Goal: Task Accomplishment & Management: Complete application form

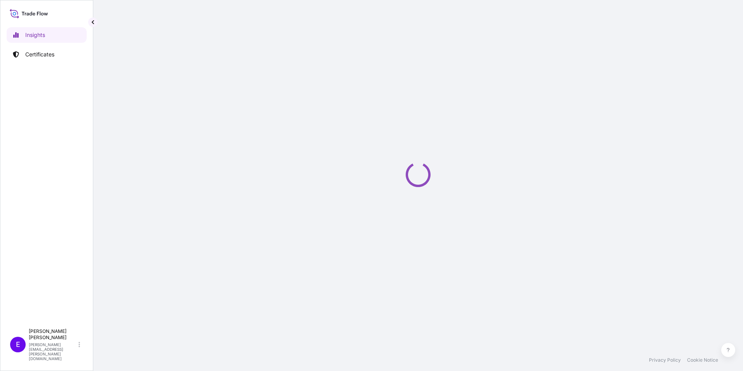
select select "2025"
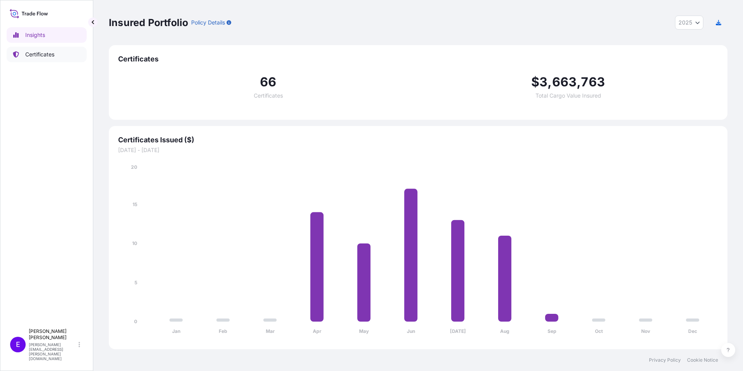
click at [41, 54] on p "Certificates" at bounding box center [39, 54] width 29 height 8
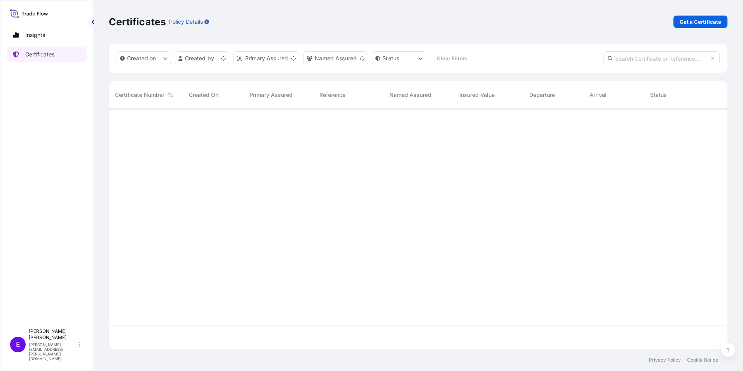
scroll to position [238, 613]
click at [700, 23] on p "Get a Certificate" at bounding box center [700, 22] width 42 height 8
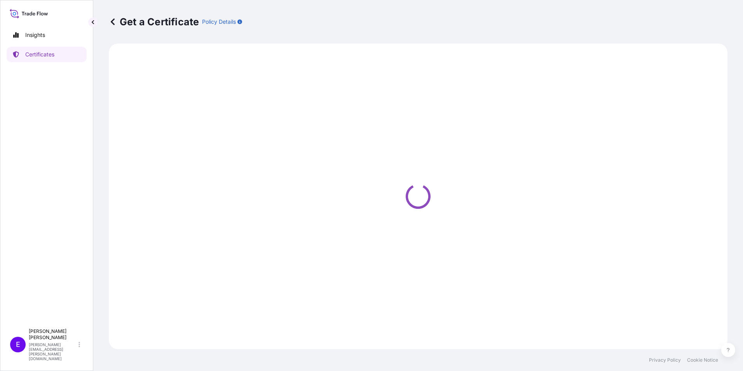
select select "Ocean Vessel"
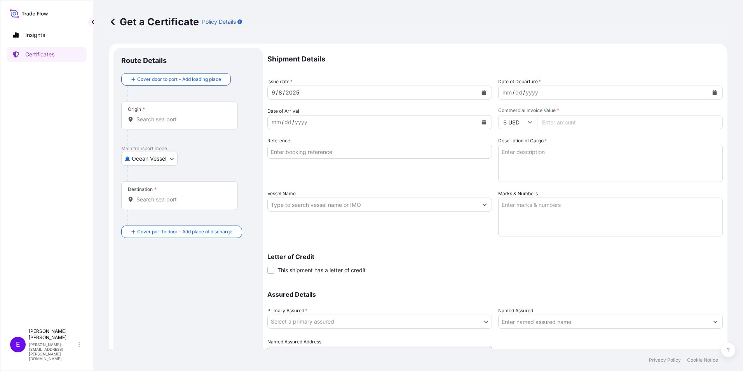
click at [299, 151] on input "Reference" at bounding box center [379, 151] width 225 height 14
click at [322, 151] on input "PO" at bounding box center [379, 151] width 225 height 14
type input "PO65202 19-0161 ZONE W ALUM PROFILE"
click at [708, 89] on button "Calendar" at bounding box center [714, 92] width 12 height 12
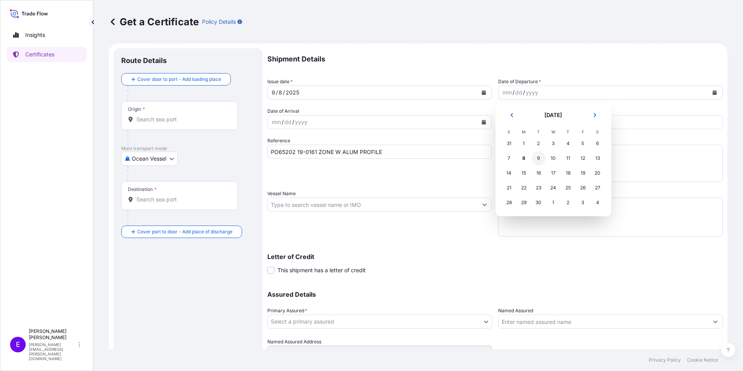
click at [540, 155] on div "9" at bounding box center [538, 158] width 14 height 14
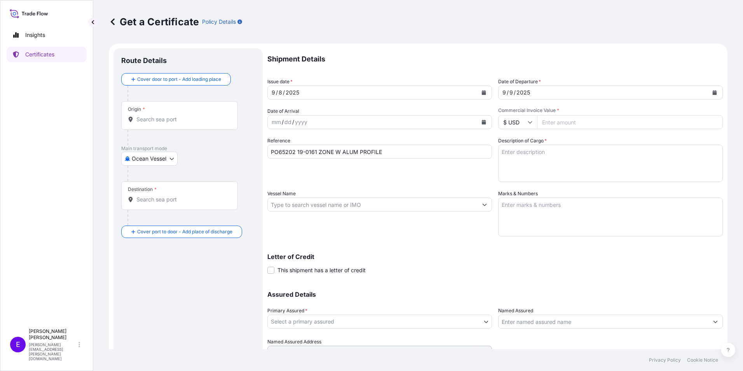
click at [355, 207] on input "Vessel Name" at bounding box center [373, 204] width 210 height 14
click at [145, 158] on body "Insights Certificates E Erin Pueschner erin.pueschner@novumstructures.com Get a…" at bounding box center [371, 185] width 743 height 371
click at [146, 178] on div "Air" at bounding box center [149, 179] width 51 height 14
select select "Air"
click at [200, 120] on input "Origin *" at bounding box center [182, 122] width 92 height 8
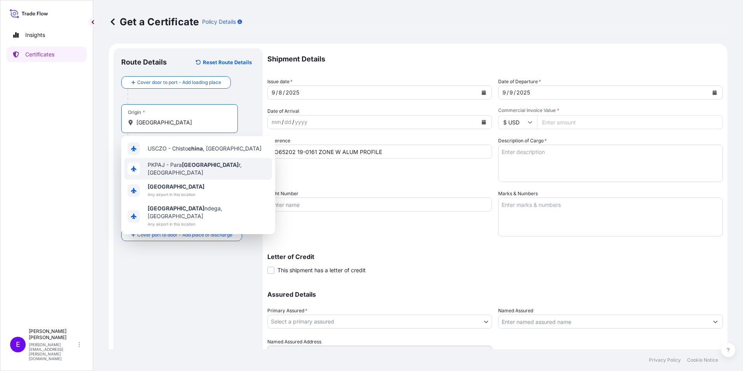
click at [168, 190] on span "Any airport in this location" at bounding box center [176, 194] width 57 height 8
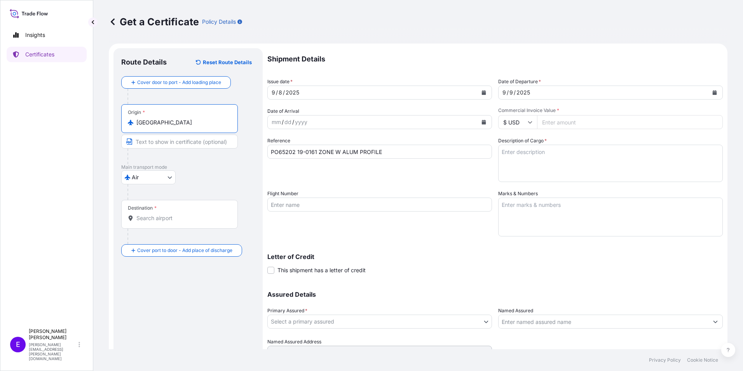
type input "China"
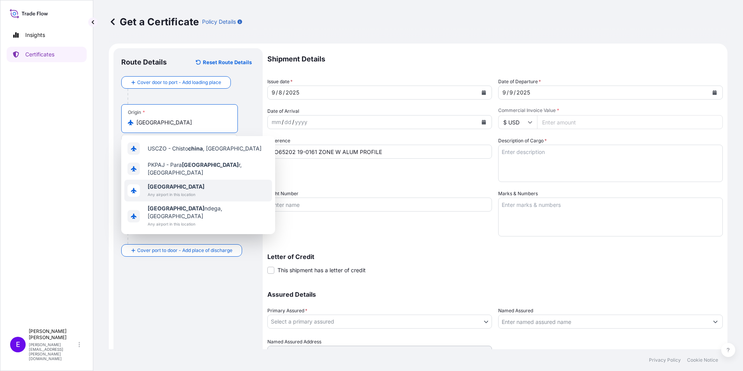
click at [30, 203] on div "Insights Certificates" at bounding box center [47, 172] width 80 height 304
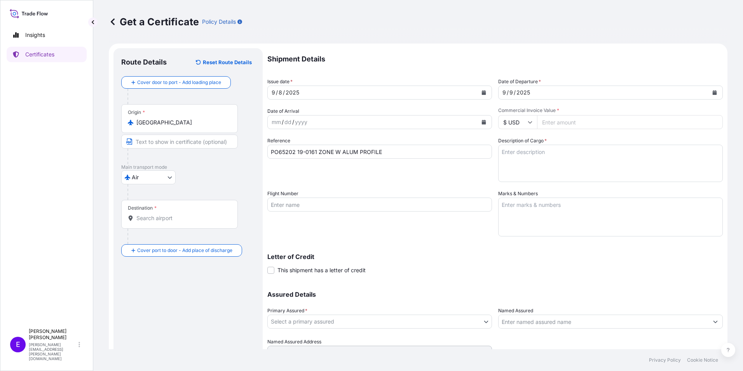
click at [160, 214] on div "Destination *" at bounding box center [179, 214] width 117 height 29
click at [160, 214] on input "Destination *" at bounding box center [182, 218] width 92 height 8
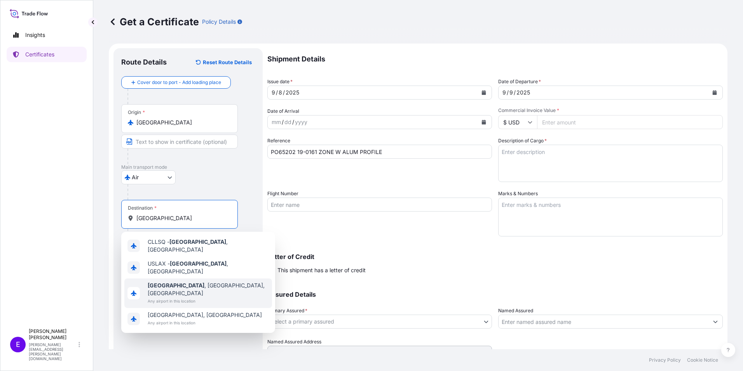
click at [167, 297] on span "Any airport in this location" at bounding box center [208, 301] width 121 height 8
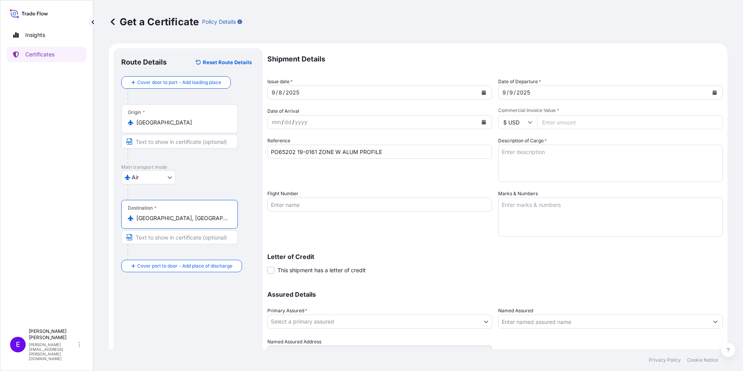
type input "Los Angeles, CA, USA"
paste input "18056.32"
type input "18056.32"
click at [517, 159] on textarea "Description of Cargo *" at bounding box center [610, 162] width 225 height 37
click at [296, 322] on body "1 option available. Insights Certificates E Erin Pueschner erin.pueschner@novum…" at bounding box center [371, 185] width 743 height 371
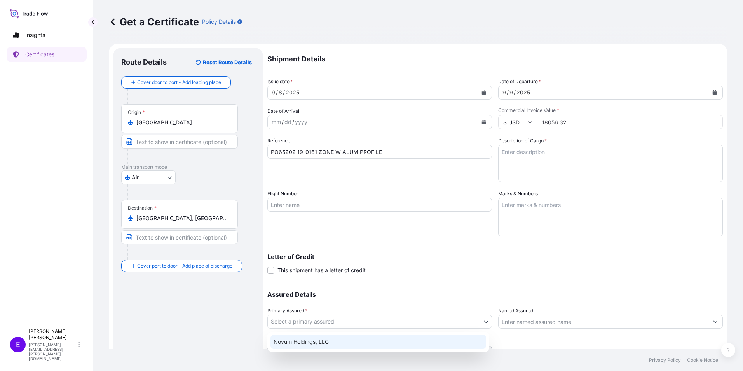
click at [296, 336] on div "Novum Holdings, LLC" at bounding box center [378, 341] width 216 height 14
select select "31540"
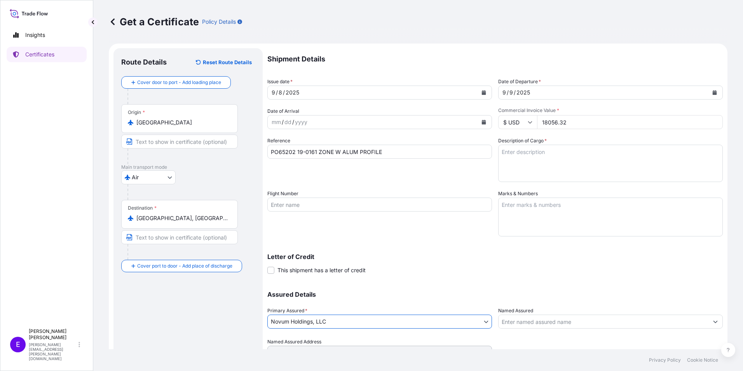
click at [214, 334] on div "Route Details Reset Route Details Cover door to port - Add loading place Place …" at bounding box center [188, 214] width 134 height 317
click at [324, 203] on input "Flight Number" at bounding box center [379, 204] width 225 height 14
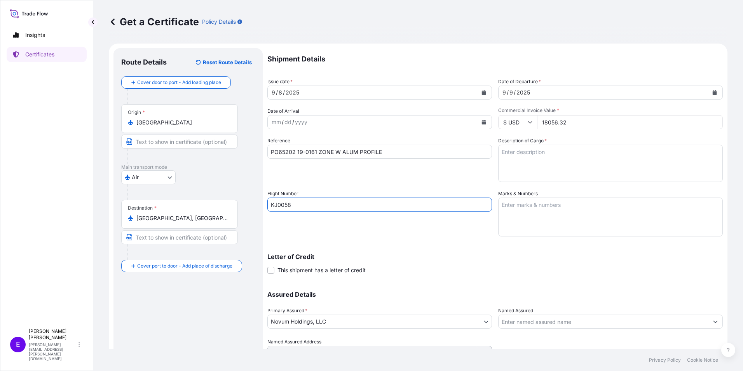
click at [288, 203] on input "KJ0058" at bounding box center [379, 204] width 225 height 14
type input "KJ0958"
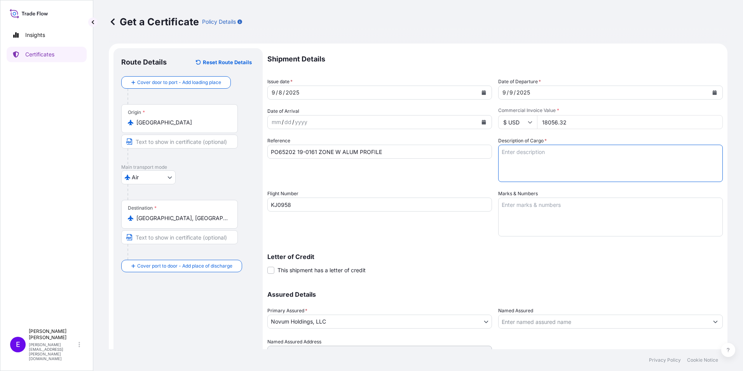
click at [528, 170] on textarea "Description of Cargo *" at bounding box center [610, 162] width 225 height 37
click at [560, 162] on textarea "Description of Cargo *" at bounding box center [610, 162] width 225 height 37
click at [690, 154] on textarea "4 CASES ZONE W ALUM PROFILE VOL.:7.654 CBM, 288 .0x100.0x66.0x2" at bounding box center [610, 162] width 225 height 37
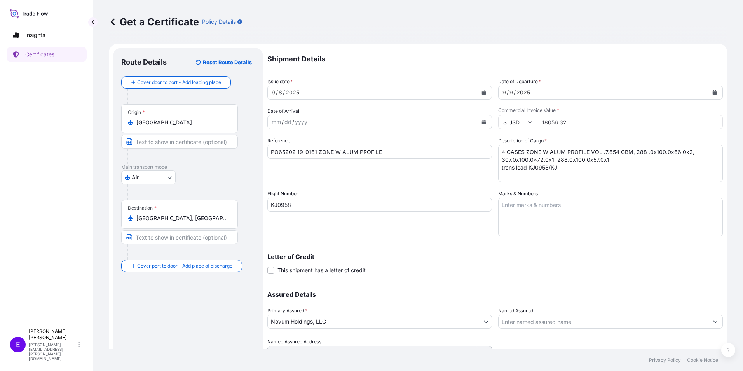
click at [306, 201] on input "KJ0958" at bounding box center [379, 204] width 225 height 14
click at [571, 166] on textarea "4 CASES ZONE W ALUM PROFILE VOL.:7.654 CBM, 288 .0x100.0x66.0x2, 307.0x100.0*72…" at bounding box center [610, 162] width 225 height 37
paste textarea "KJ2841"
type textarea "4 CASES ZONE W ALUM PROFILE VOL.:7.654 CBM, 288 .0x100.0x66.0x2, 307.0x100.0*72…"
click at [597, 235] on textarea "Marks & Numbers" at bounding box center [610, 216] width 225 height 39
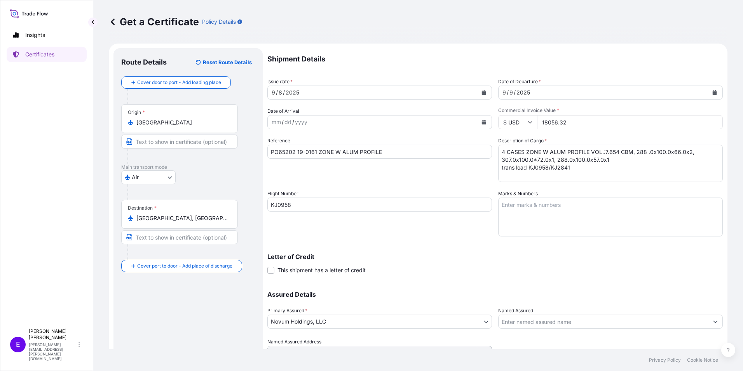
click at [520, 219] on textarea "Marks & Numbers" at bounding box center [610, 216] width 225 height 39
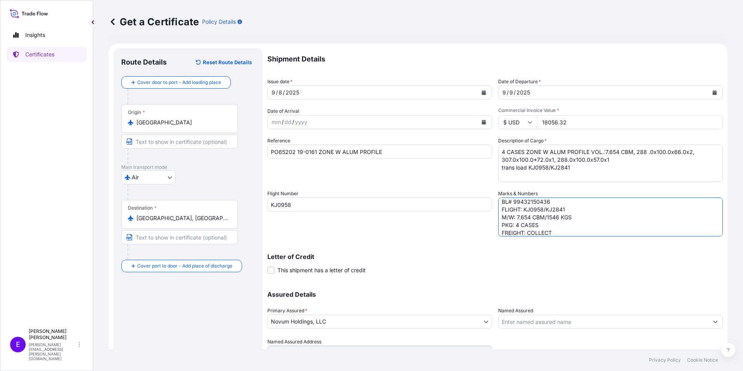
scroll to position [26, 0]
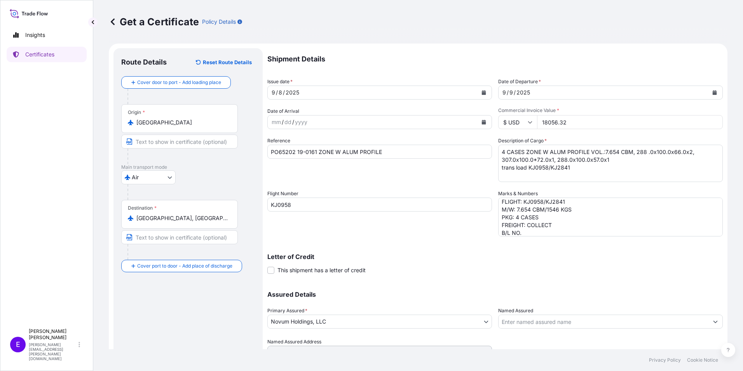
click at [536, 233] on textarea "POL/POD: PVG-LAX ETD/ETA: 8 SEP/9 SEP BL# 99432150436 FLIGHT: KJ0958/KJ2841 M/W…" at bounding box center [610, 216] width 225 height 39
drag, startPoint x: 575, startPoint y: 169, endPoint x: 525, endPoint y: 169, distance: 50.1
click at [525, 169] on textarea "4 CASES ZONE W ALUM PROFILE VOL.:7.654 CBM, 288 .0x100.0x66.0x2, 307.0x100.0*72…" at bounding box center [610, 162] width 225 height 37
click at [528, 169] on textarea "4 CASES ZONE W ALUM PROFILE VOL.:7.654 CBM, 288 .0x100.0x66.0x2, 307.0x100.0*72…" at bounding box center [610, 162] width 225 height 37
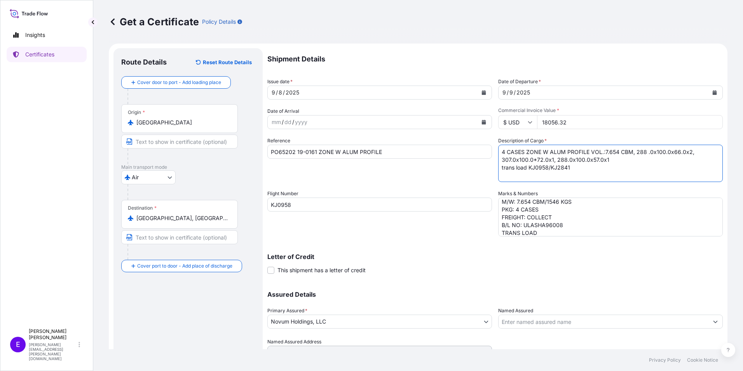
drag, startPoint x: 526, startPoint y: 167, endPoint x: 579, endPoint y: 169, distance: 53.2
click at [579, 169] on textarea "4 CASES ZONE W ALUM PROFILE VOL.:7.654 CBM, 288 .0x100.0x66.0x2, 307.0x100.0*72…" at bounding box center [610, 162] width 225 height 37
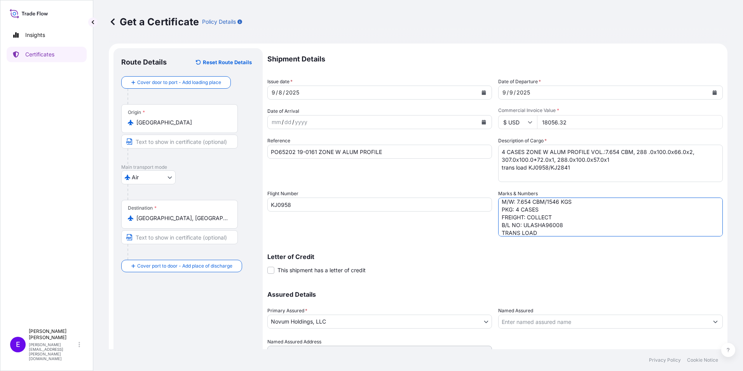
click at [547, 236] on textarea "POL/POD: PVG-LAX ETD/ETA: 8 SEP/9 SEP BL# 99432150436 FLIGHT: KJ0958/KJ2841 M/W…" at bounding box center [610, 216] width 225 height 39
paste textarea "KJ0958/KJ2841"
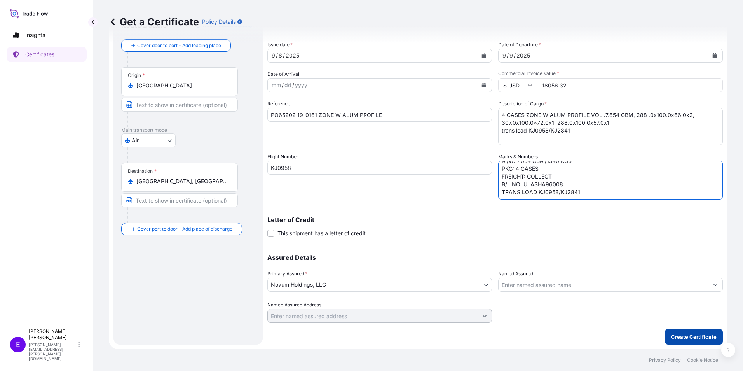
type textarea "POL/POD: PVG-LAX ETD/ETA: 8 SEP/9 SEP BL# 99432150436 FLIGHT: KJ0958/KJ2841 M/W…"
click at [689, 339] on p "Create Certificate" at bounding box center [693, 336] width 45 height 8
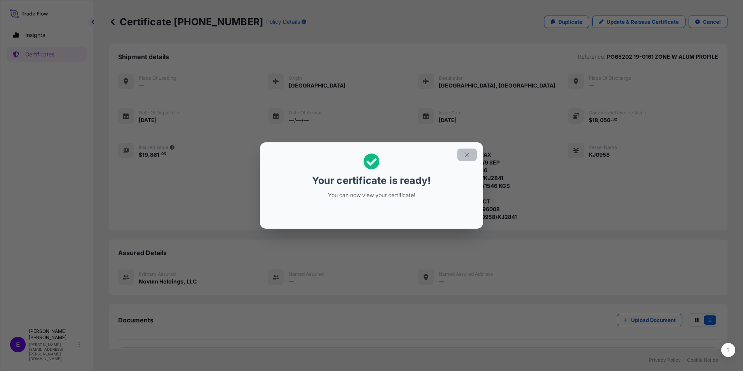
click at [471, 155] on button "button" at bounding box center [466, 154] width 19 height 12
